Goal: Transaction & Acquisition: Purchase product/service

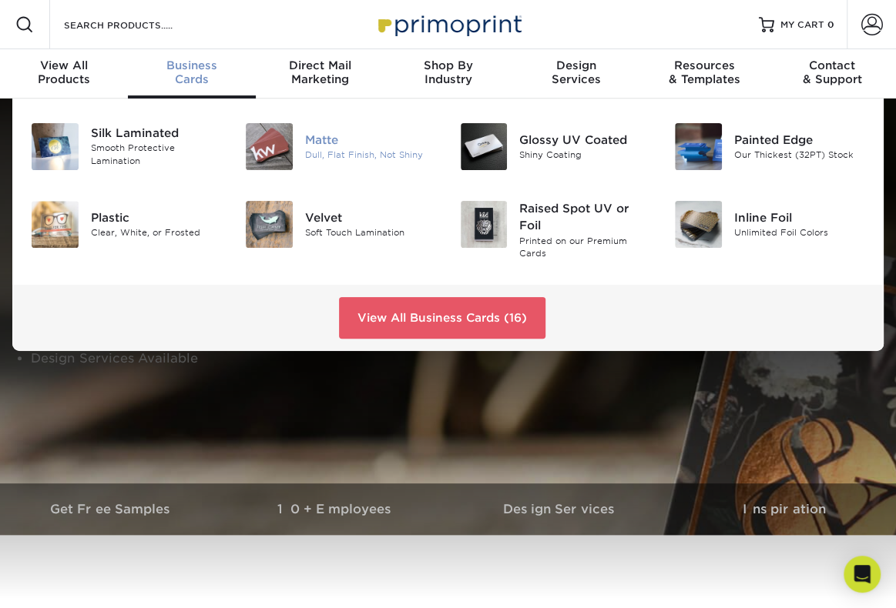
click at [288, 149] on img at bounding box center [269, 146] width 47 height 47
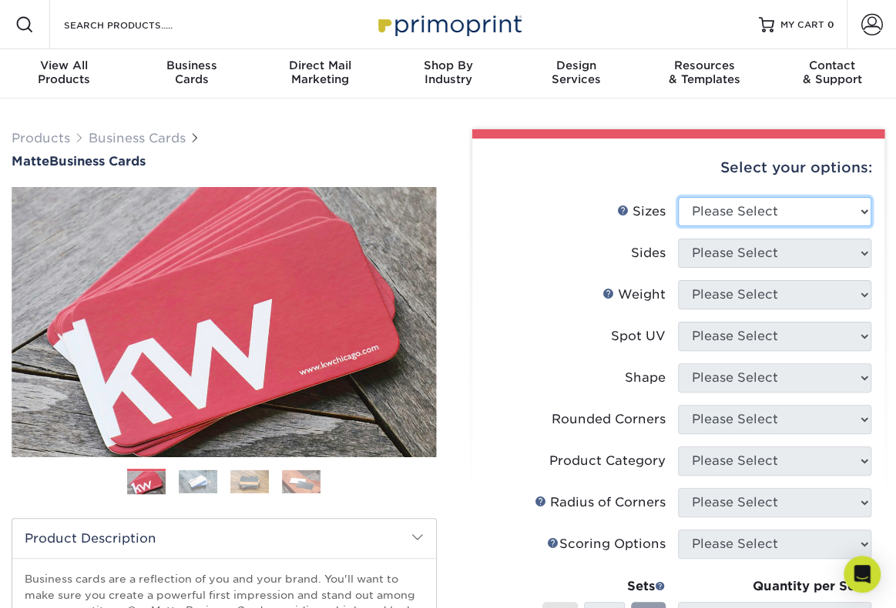
click at [744, 221] on select "Please Select 1.5" x 3.5" - Mini 1.75" x 3.5" - Mini 2" x 2" - Square 2" x 3" -…" at bounding box center [774, 211] width 193 height 29
select select "2.00x3.50"
click at [678, 197] on select "Please Select 1.5" x 3.5" - Mini 1.75" x 3.5" - Mini 2" x 2" - Square 2" x 3" -…" at bounding box center [774, 211] width 193 height 29
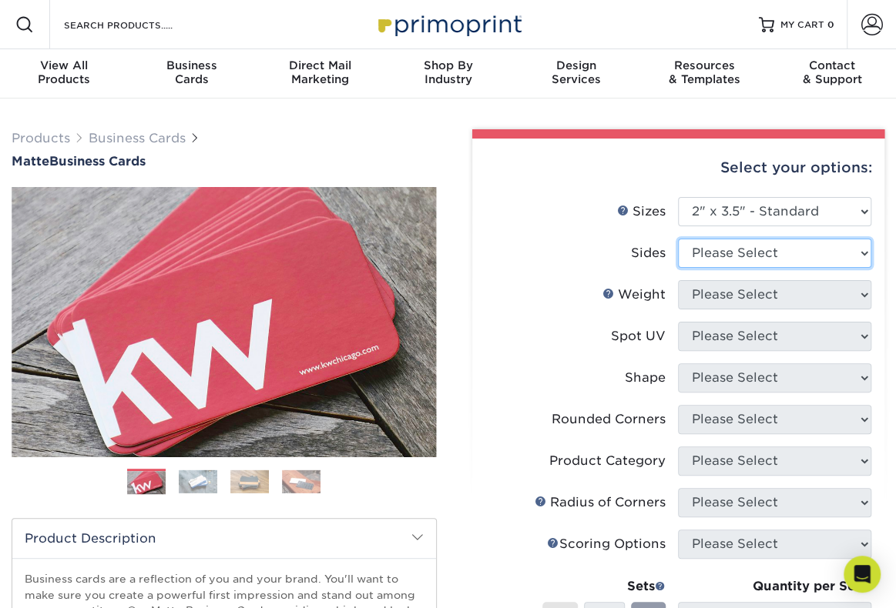
click at [747, 260] on select "Please Select Print Both Sides Print Front Only" at bounding box center [774, 253] width 193 height 29
select select "13abbda7-1d64-4f25-8bb2-c179b224825d"
click at [678, 239] on select "Please Select Print Both Sides Print Front Only" at bounding box center [774, 253] width 193 height 29
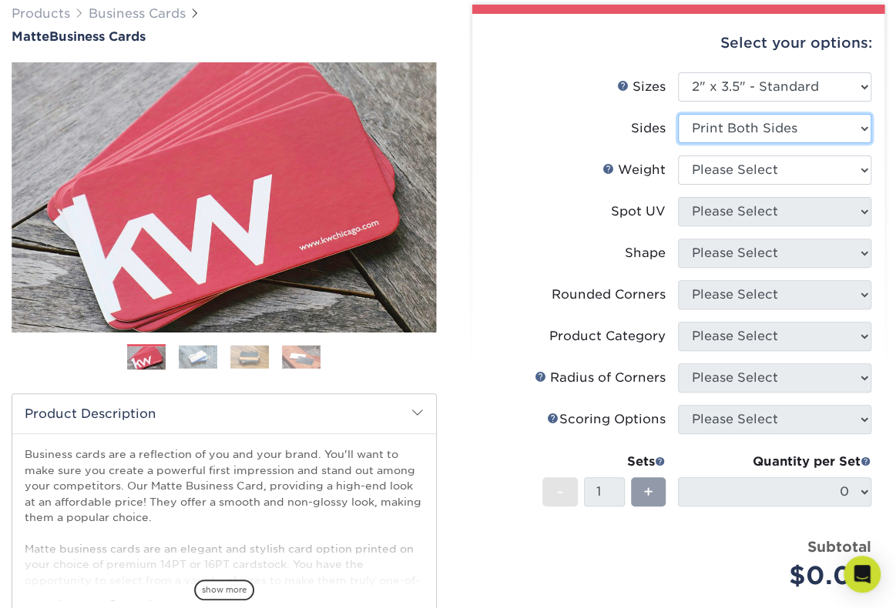
scroll to position [154, 0]
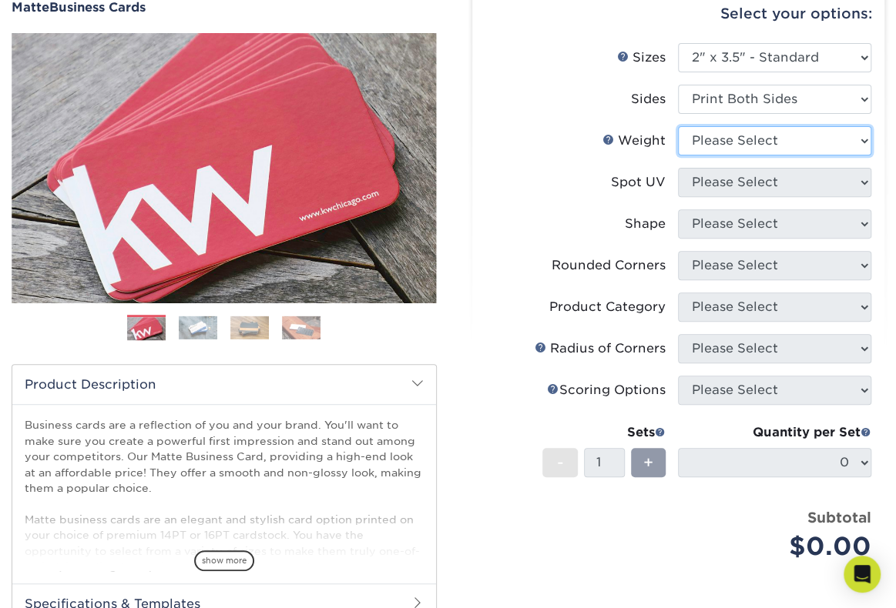
click at [789, 148] on select "Please Select 16PT 14PT" at bounding box center [774, 140] width 193 height 29
select select "16PT"
click at [678, 126] on select "Please Select 16PT 14PT" at bounding box center [774, 140] width 193 height 29
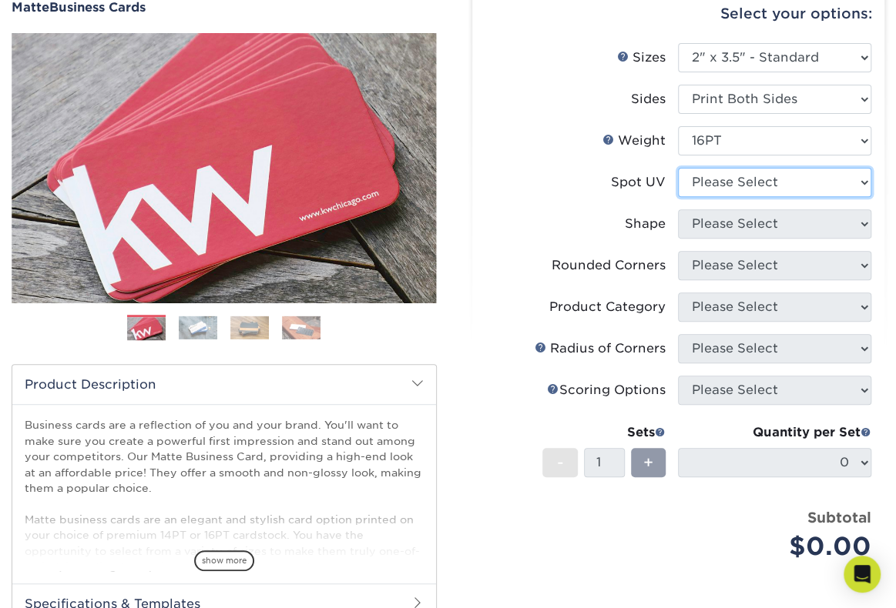
click at [761, 179] on select "Please Select No Spot UV Front and Back (Both Sides) Front Only Back Only" at bounding box center [774, 182] width 193 height 29
click at [598, 171] on label "Spot UV" at bounding box center [581, 182] width 193 height 29
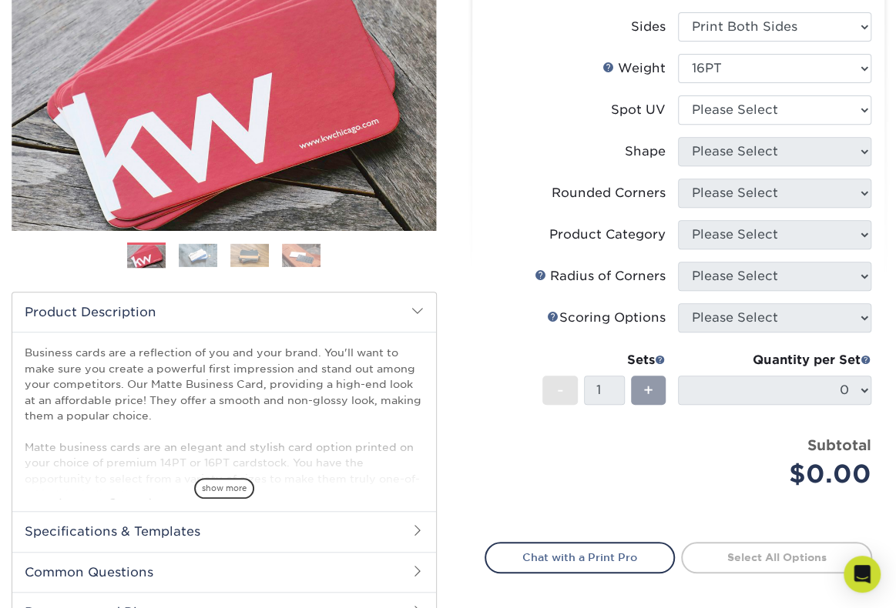
scroll to position [231, 0]
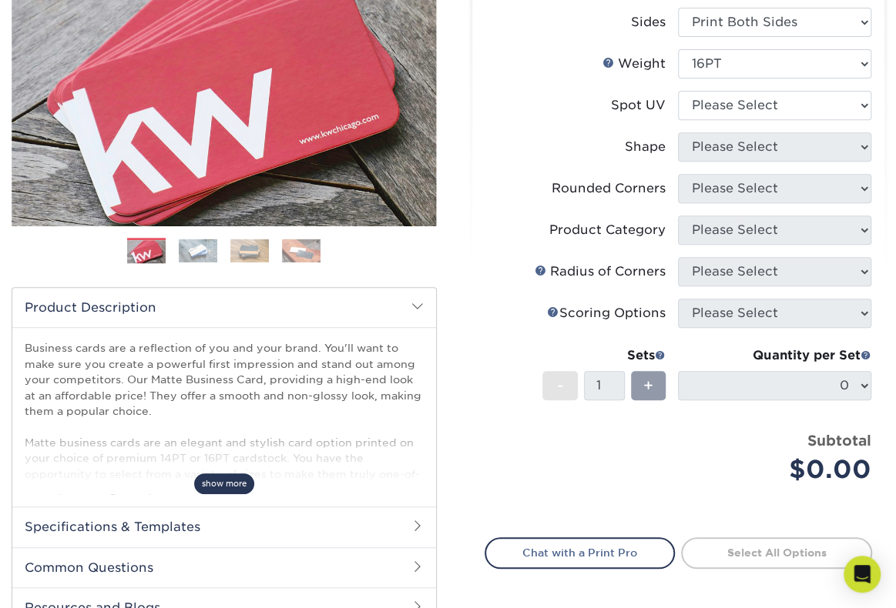
click at [221, 487] on span "show more" at bounding box center [224, 484] width 60 height 21
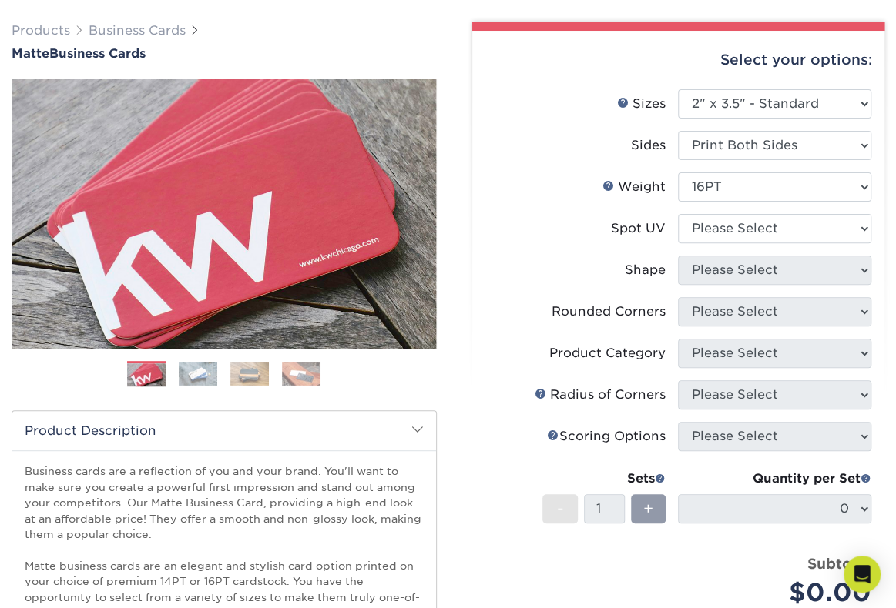
scroll to position [77, 0]
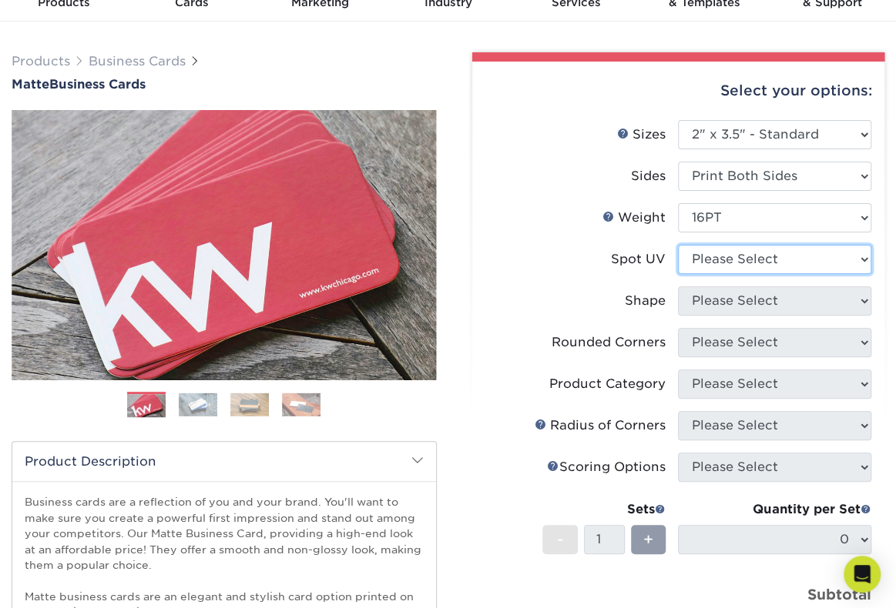
click at [698, 260] on select "Please Select No Spot UV Front and Back (Both Sides) Front Only Back Only" at bounding box center [774, 259] width 193 height 29
click at [678, 245] on select "Please Select No Spot UV Front and Back (Both Sides) Front Only Back Only" at bounding box center [774, 259] width 193 height 29
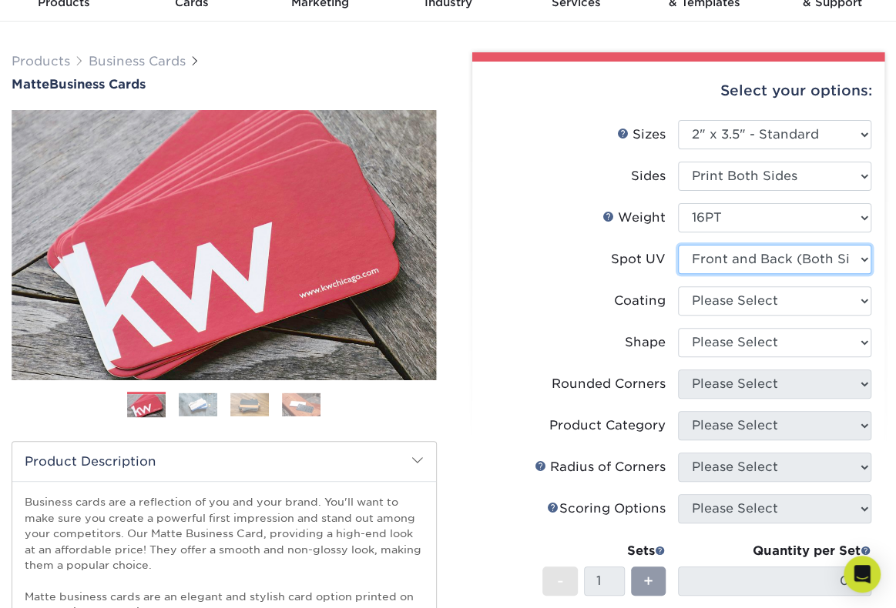
click at [753, 263] on select "Please Select No Spot UV Front and Back (Both Sides) Front Only Back Only" at bounding box center [774, 259] width 193 height 29
select select "1"
click at [678, 245] on select "Please Select No Spot UV Front and Back (Both Sides) Front Only Back Only" at bounding box center [774, 259] width 193 height 29
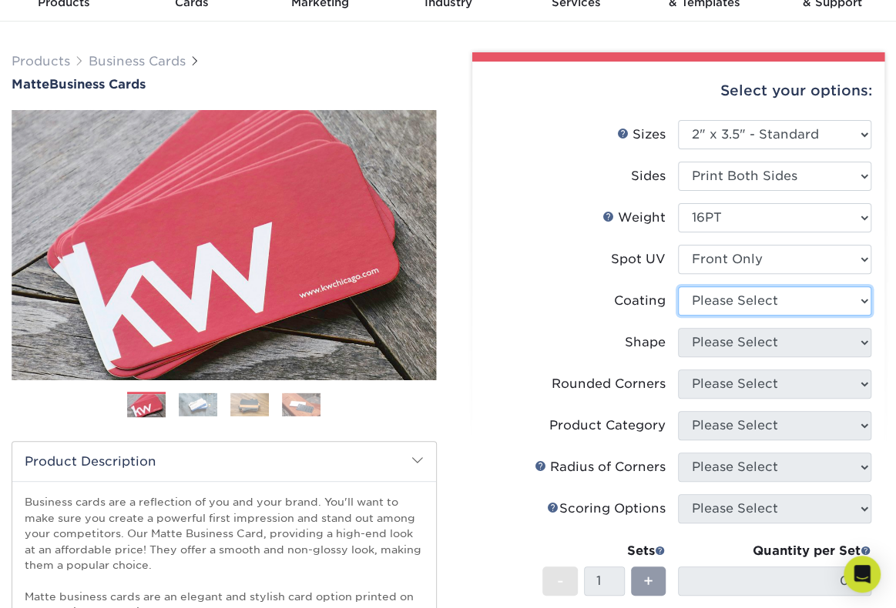
click at [751, 302] on select at bounding box center [774, 300] width 193 height 29
select select "121bb7b5-3b4d-429f-bd8d-bbf80e953313"
click at [678, 286] on select at bounding box center [774, 300] width 193 height 29
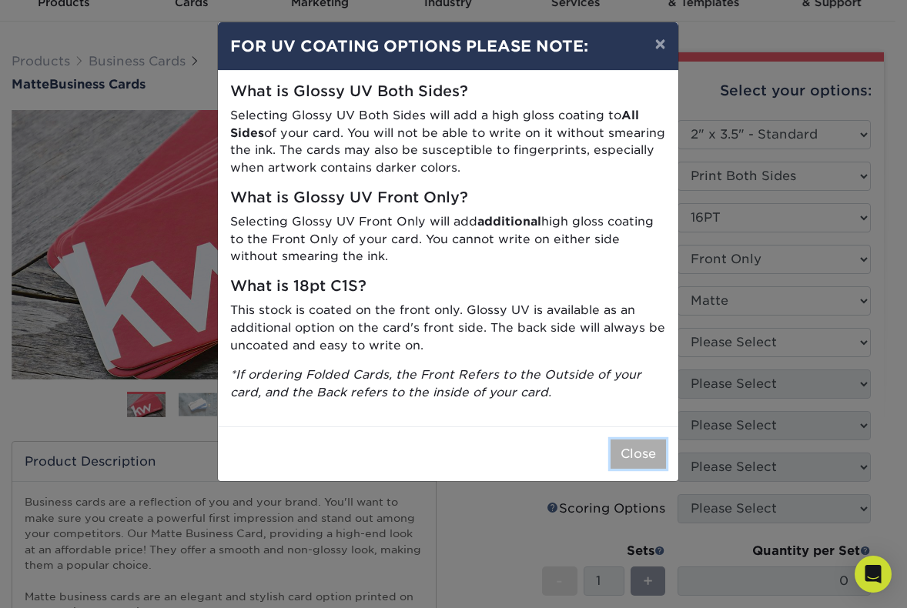
click at [647, 459] on button "Close" at bounding box center [638, 454] width 55 height 29
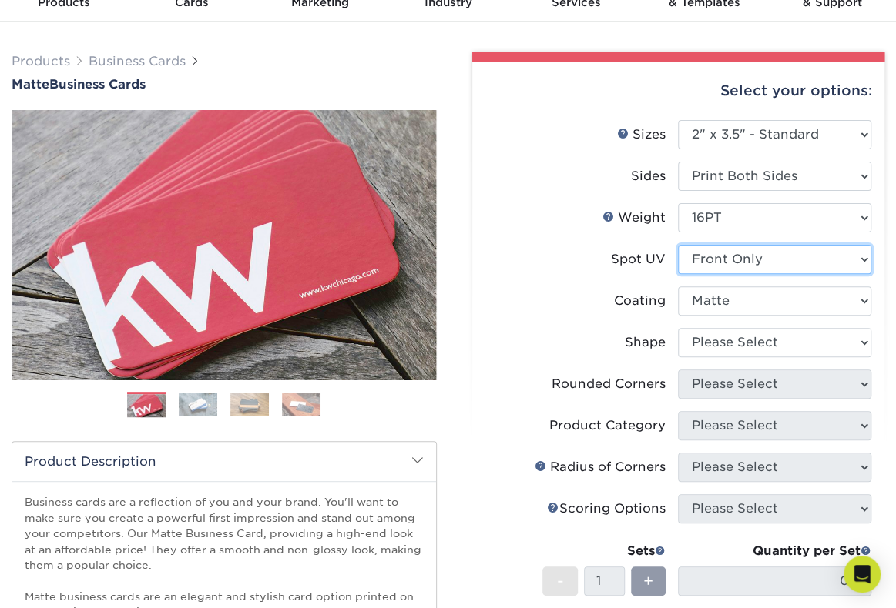
click at [733, 259] on select "Please Select No Spot UV Front and Back (Both Sides) Front Only Back Only" at bounding box center [774, 259] width 193 height 29
select select "3"
click at [678, 245] on select "Please Select No Spot UV Front and Back (Both Sides) Front Only Back Only" at bounding box center [774, 259] width 193 height 29
select select "-1"
click at [748, 252] on select "Please Select No Spot UV Front and Back (Both Sides) Front Only Back Only" at bounding box center [774, 259] width 193 height 29
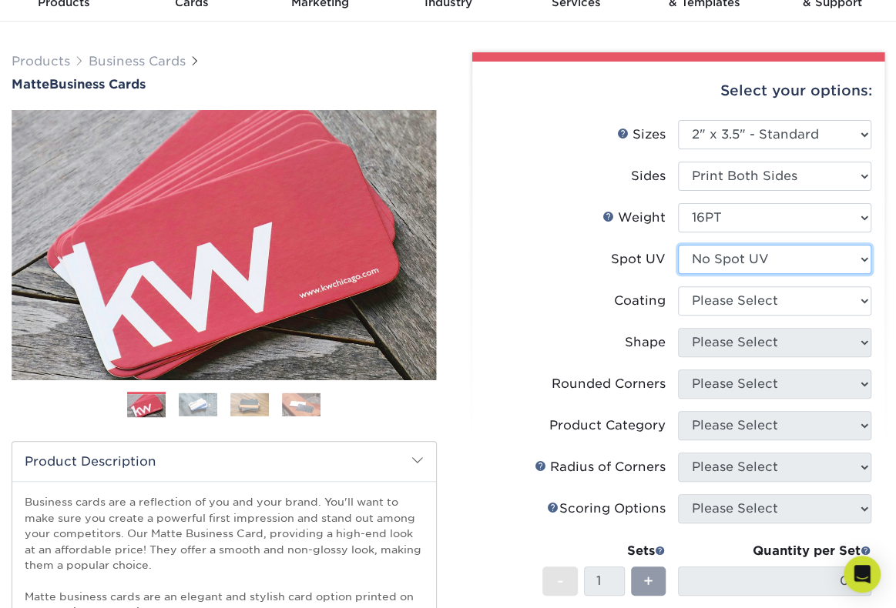
select select "0"
click at [678, 245] on select "Please Select No Spot UV Front and Back (Both Sides) Front Only Back Only" at bounding box center [774, 259] width 193 height 29
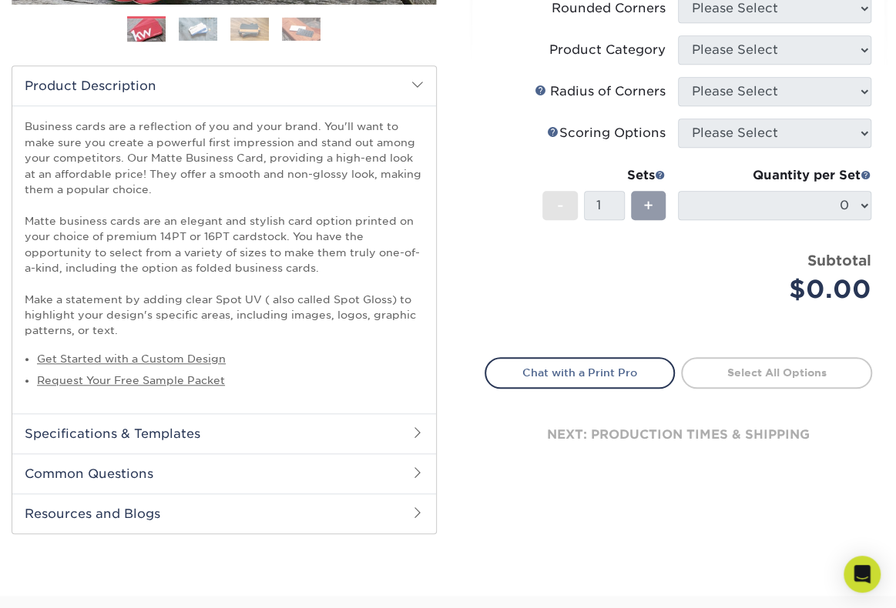
scroll to position [462, 0]
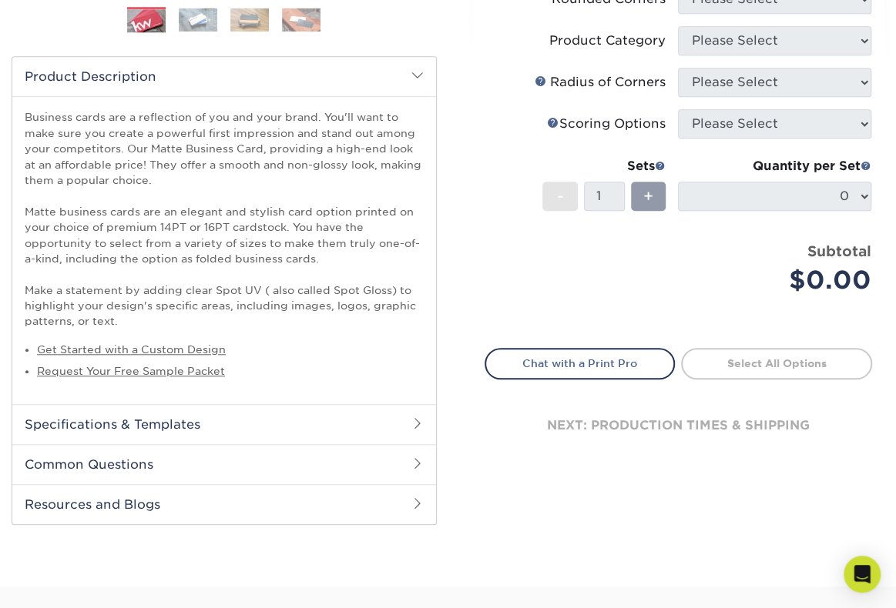
click at [186, 454] on h2 "Common Questions" at bounding box center [224, 464] width 424 height 40
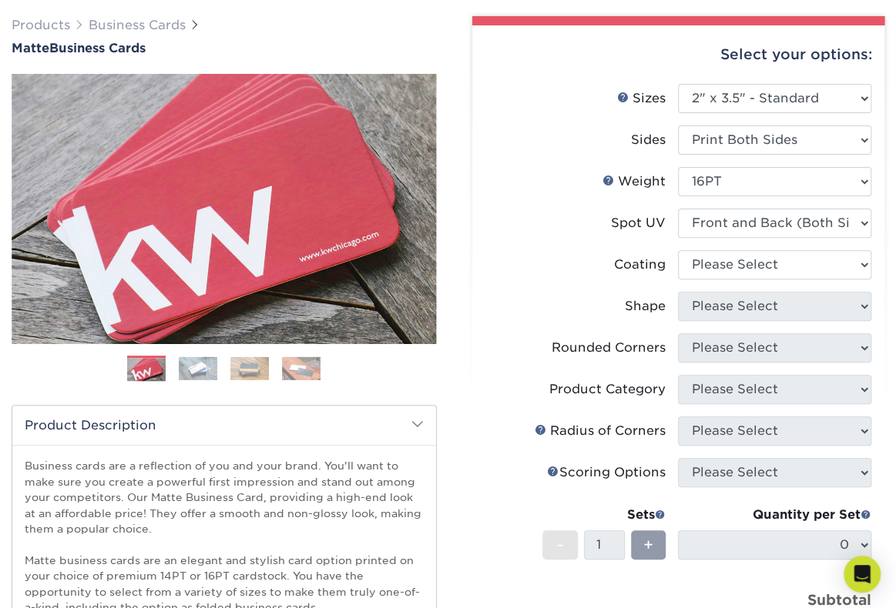
scroll to position [77, 0]
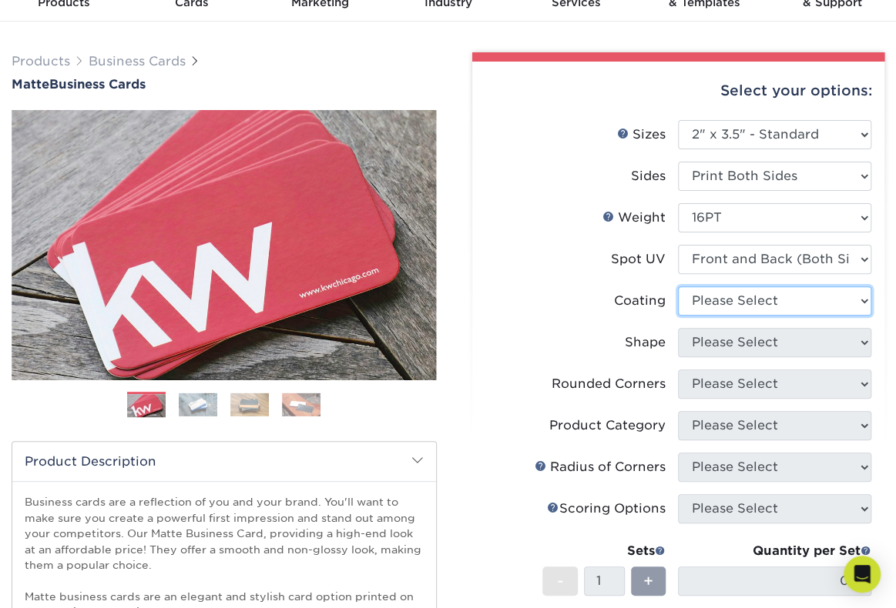
click at [747, 297] on select at bounding box center [774, 300] width 193 height 29
select select "121bb7b5-3b4d-429f-bd8d-bbf80e953313"
click at [678, 286] on select at bounding box center [774, 300] width 193 height 29
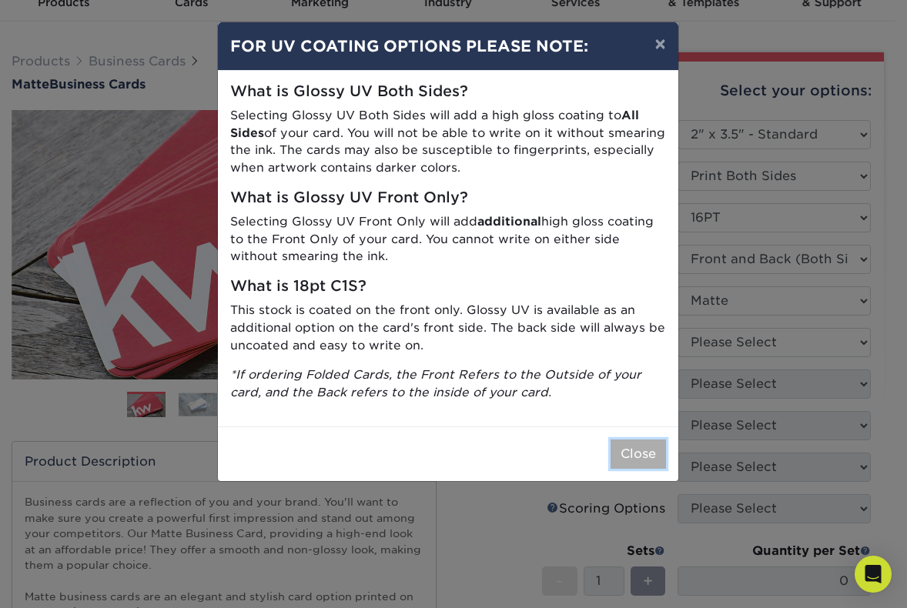
click at [661, 465] on button "Close" at bounding box center [638, 454] width 55 height 29
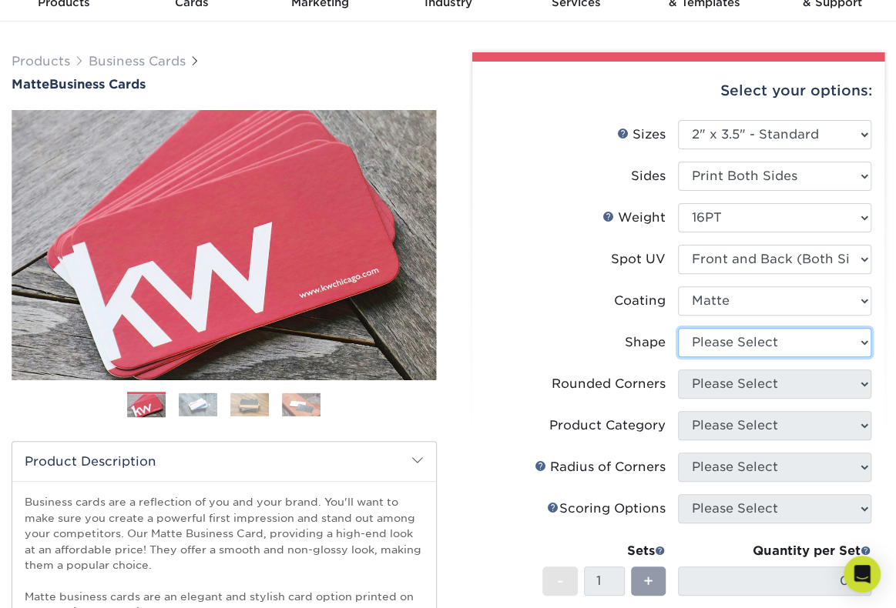
click at [739, 351] on select "Please Select Standard" at bounding box center [774, 342] width 193 height 29
select select "standard"
click at [678, 328] on select "Please Select Standard" at bounding box center [774, 342] width 193 height 29
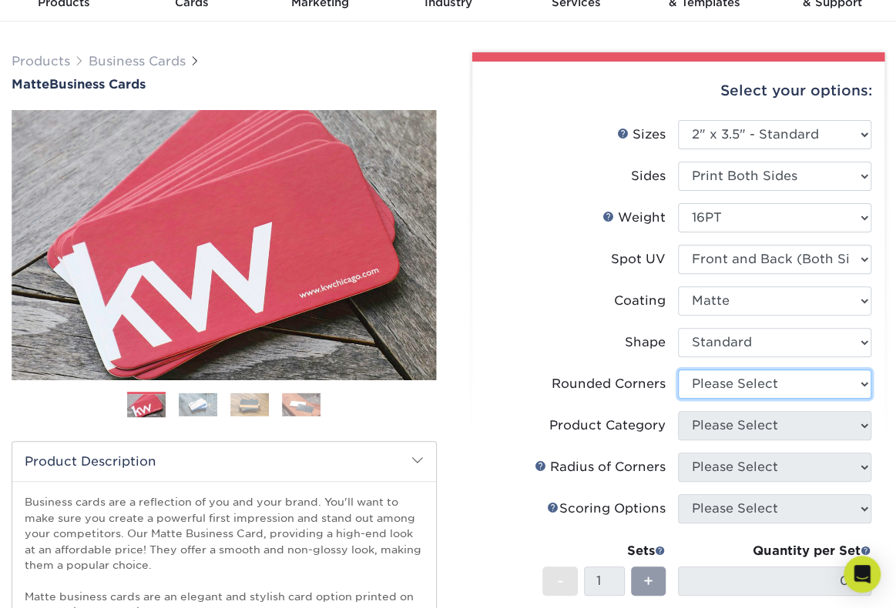
click at [738, 388] on select "Please Select Yes - Round 2 Corners Yes - Round 4 Corners No" at bounding box center [774, 384] width 193 height 29
select select "0"
click at [678, 370] on select "Please Select Yes - Round 2 Corners Yes - Round 4 Corners No" at bounding box center [774, 384] width 193 height 29
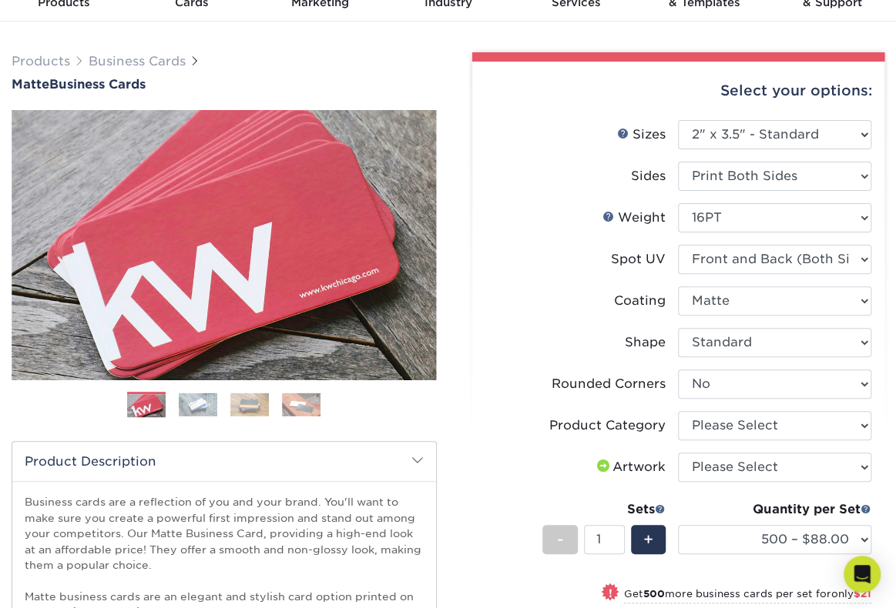
click at [568, 323] on li "Coating" at bounding box center [678, 307] width 387 height 42
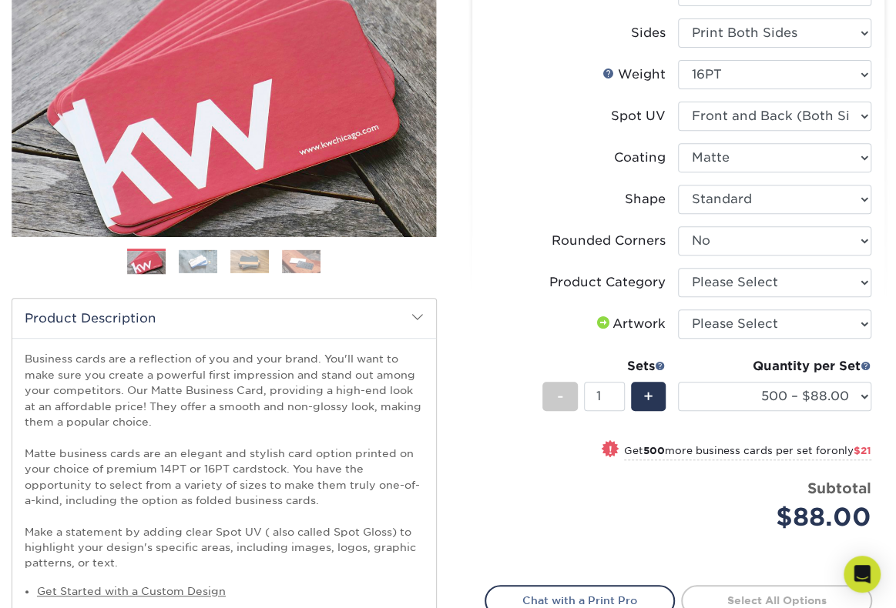
scroll to position [231, 0]
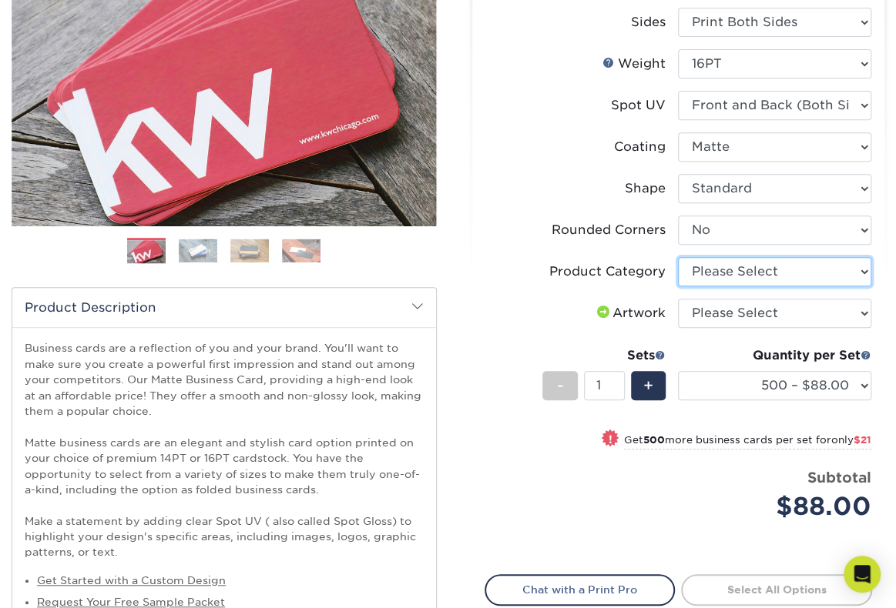
click at [721, 271] on select "Please Select Business Cards" at bounding box center [774, 271] width 193 height 29
select select "3b5148f1-0588-4f88-a218-97bcfdce65c1"
click at [678, 257] on select "Please Select Business Cards" at bounding box center [774, 271] width 193 height 29
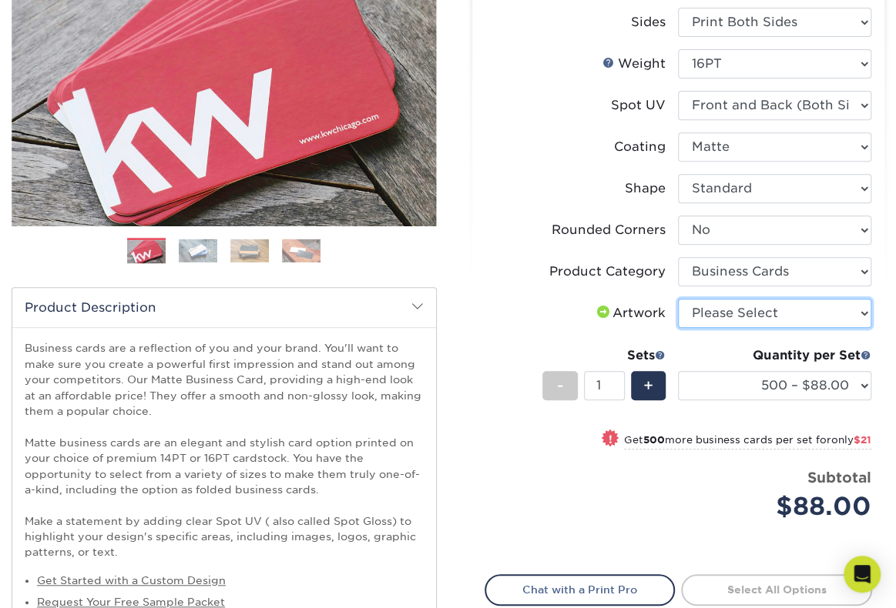
click at [740, 316] on select "Please Select I will upload files I need a design - $100" at bounding box center [774, 313] width 193 height 29
select select "upload"
click at [678, 299] on select "Please Select I will upload files I need a design - $100" at bounding box center [774, 313] width 193 height 29
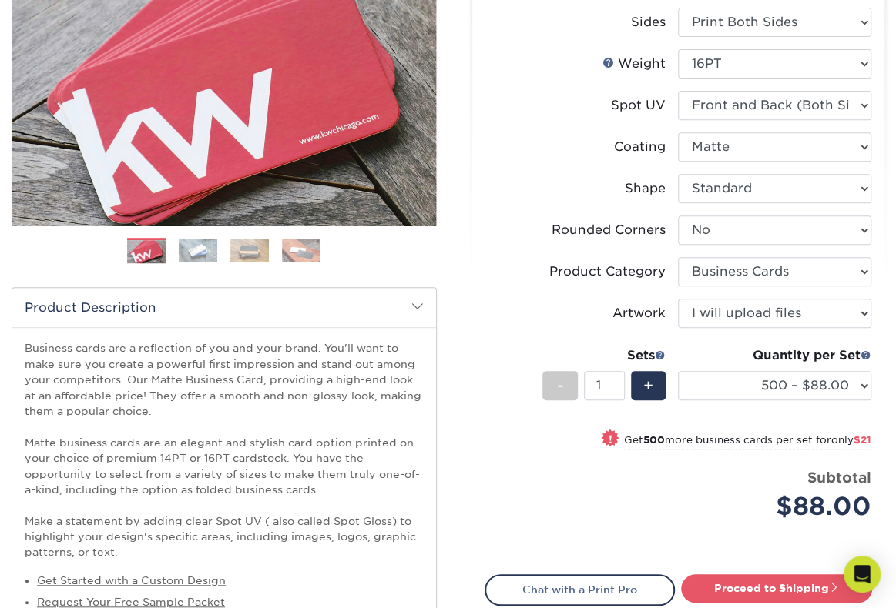
click at [510, 311] on label "Artwork" at bounding box center [581, 313] width 193 height 29
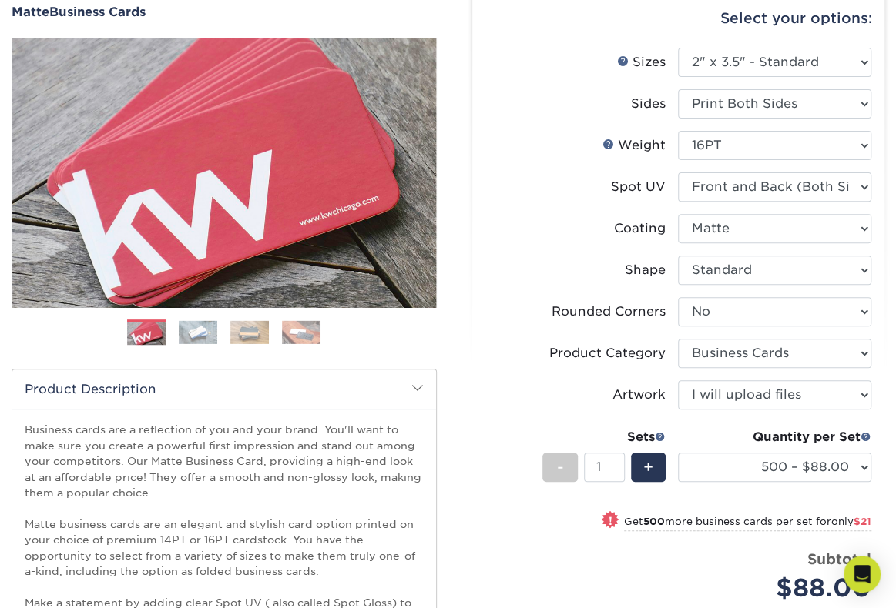
scroll to position [77, 0]
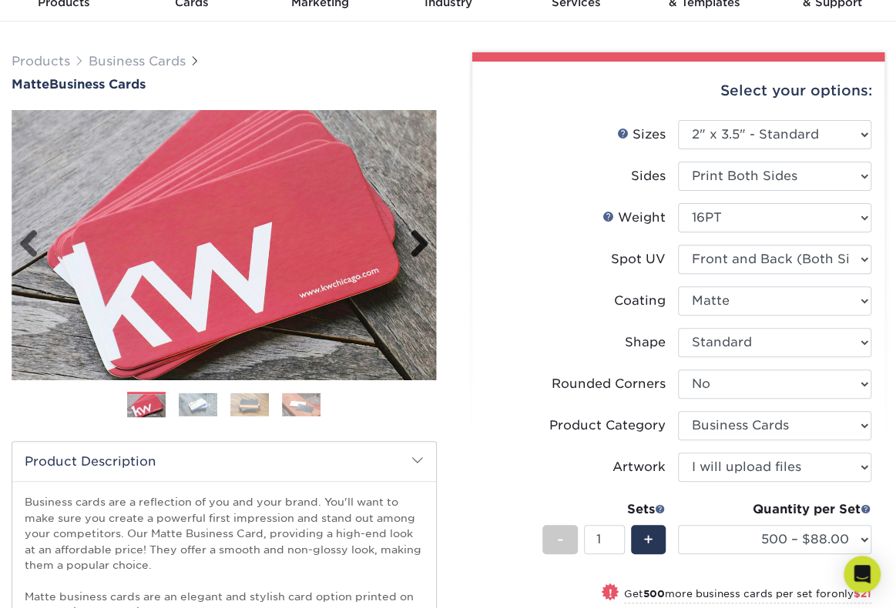
click at [419, 246] on link "Next" at bounding box center [413, 244] width 31 height 31
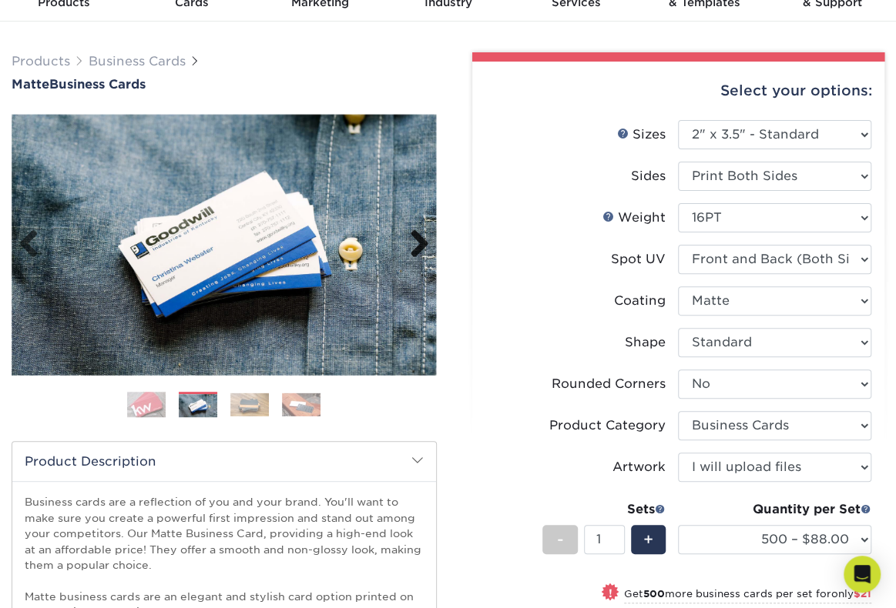
click at [419, 246] on link "Next" at bounding box center [413, 244] width 31 height 31
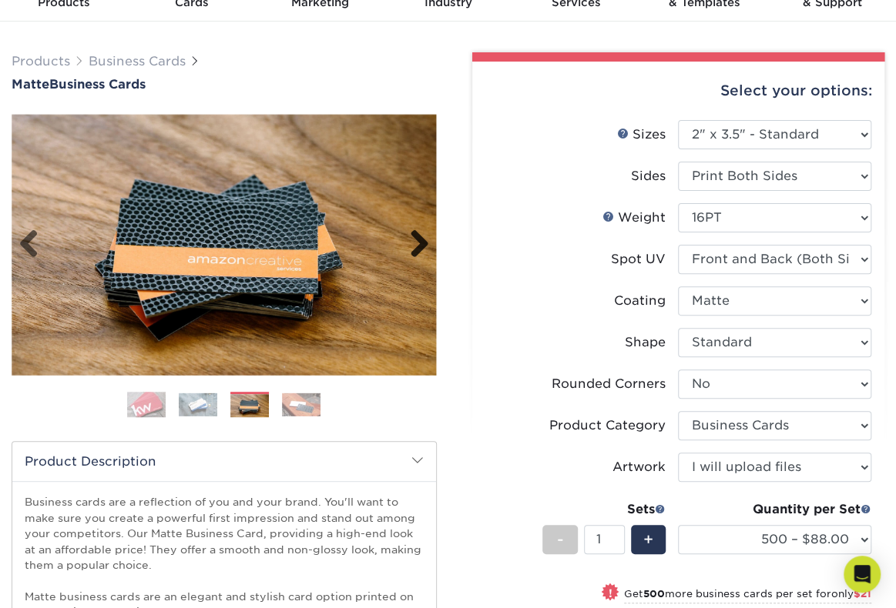
click at [419, 246] on link "Next" at bounding box center [413, 244] width 31 height 31
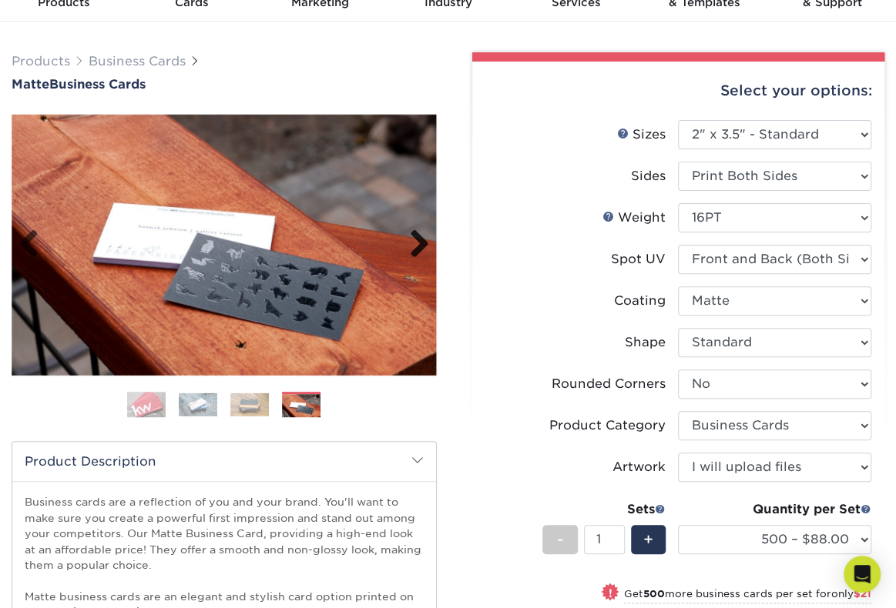
click at [419, 246] on link "Next" at bounding box center [413, 244] width 31 height 31
